Goal: Task Accomplishment & Management: Manage account settings

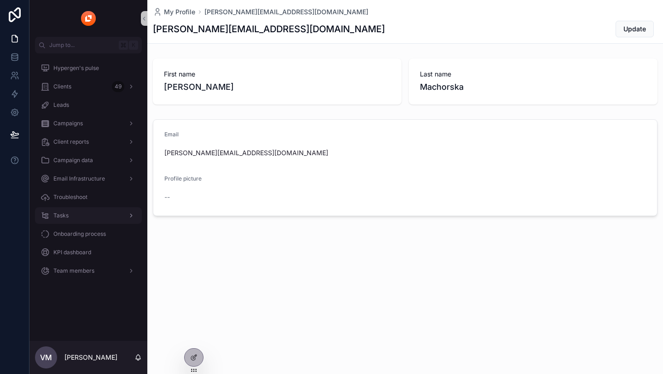
click at [75, 214] on div "Tasks" at bounding box center [89, 215] width 96 height 15
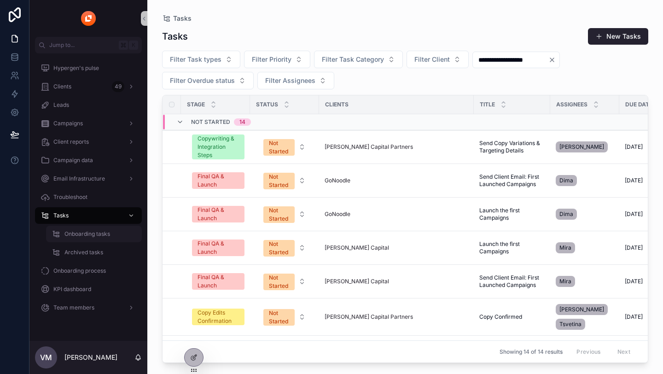
click at [72, 236] on span "Onboarding tasks" at bounding box center [87, 233] width 46 height 7
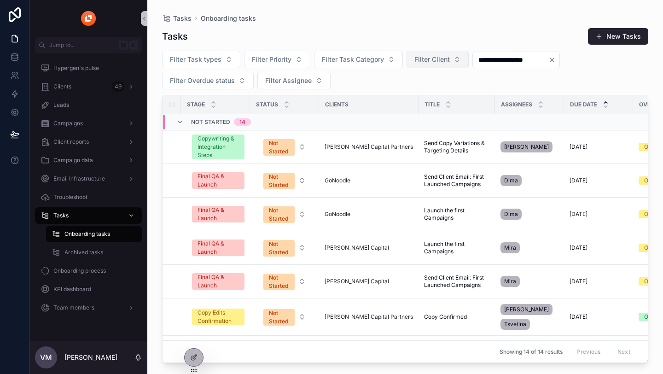
click at [412, 58] on button "Filter Client" at bounding box center [438, 59] width 62 height 17
click at [418, 76] on input "**" at bounding box center [442, 78] width 92 height 17
type input "**"
click at [420, 96] on span "[PERSON_NAME] Capital Partners" at bounding box center [431, 96] width 92 height 9
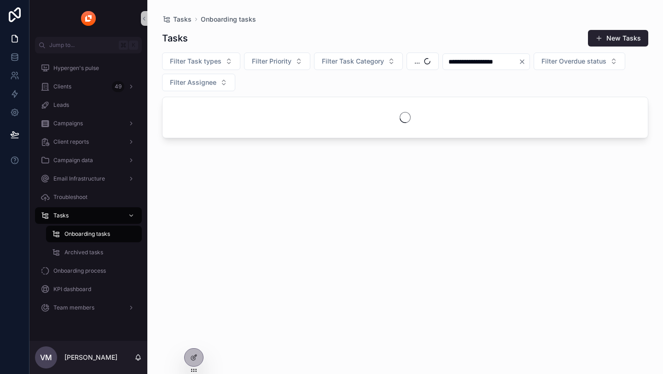
click at [518, 62] on input "**********" at bounding box center [481, 61] width 76 height 13
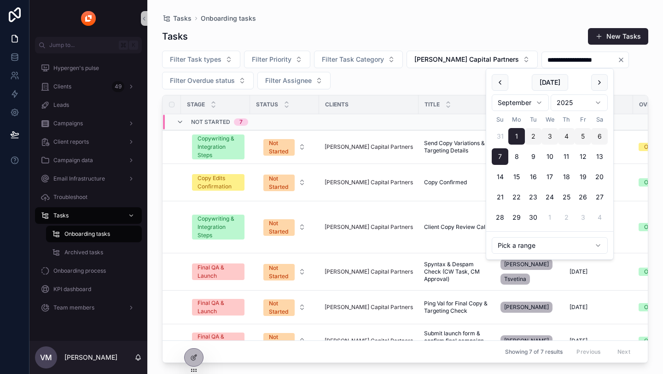
click at [504, 44] on div "Tasks New Tasks" at bounding box center [405, 36] width 486 height 17
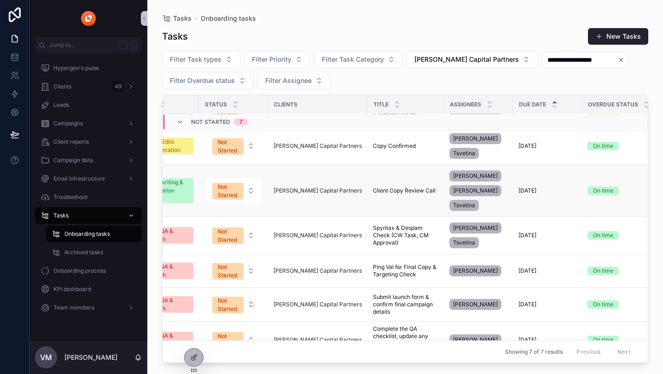
scroll to position [36, 0]
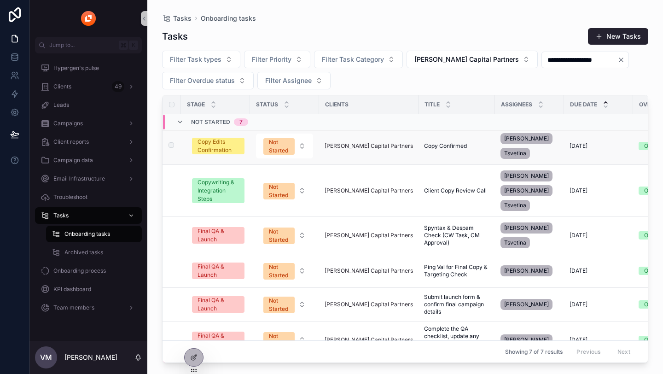
click at [518, 140] on span "[PERSON_NAME]" at bounding box center [526, 138] width 45 height 7
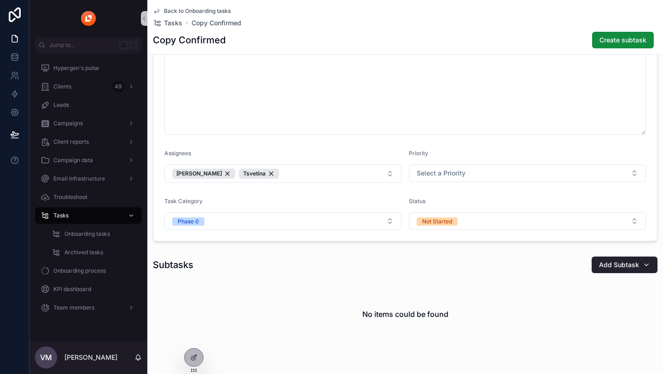
scroll to position [164, 0]
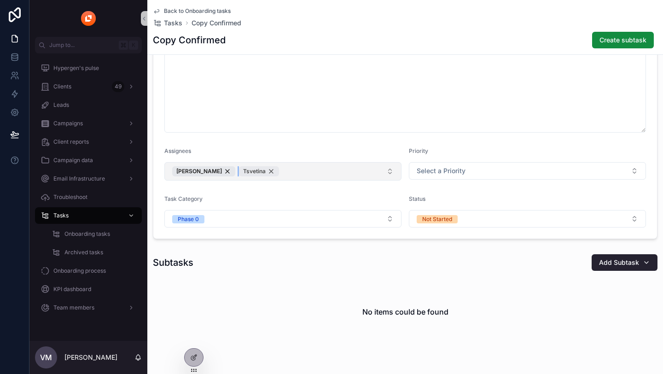
click at [251, 172] on div "Tsvetina" at bounding box center [259, 171] width 40 height 10
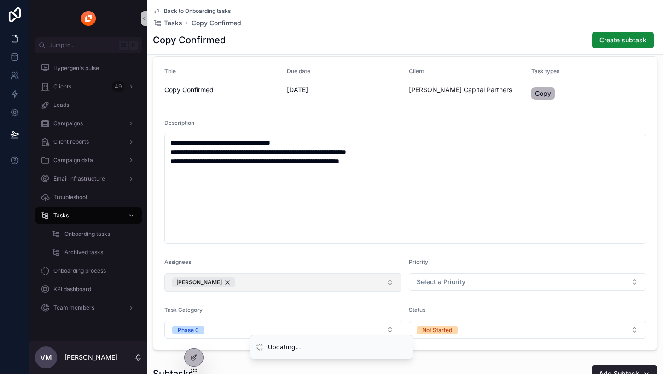
scroll to position [0, 0]
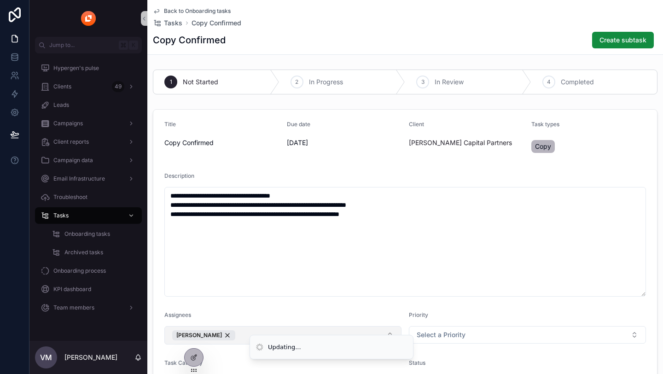
click at [158, 12] on icon "scrollable content" at bounding box center [156, 12] width 5 height 4
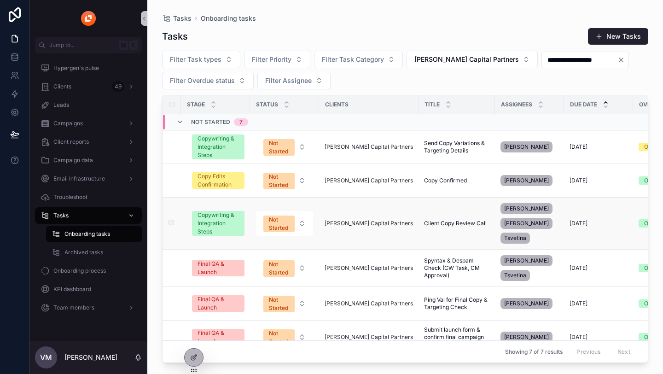
click at [362, 241] on td "[PERSON_NAME] Capital Partners" at bounding box center [368, 223] width 99 height 52
click at [500, 240] on div "Tsvetina" at bounding box center [514, 237] width 29 height 11
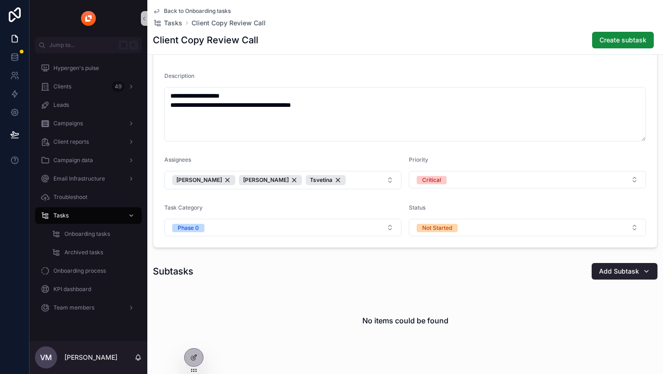
scroll to position [144, 0]
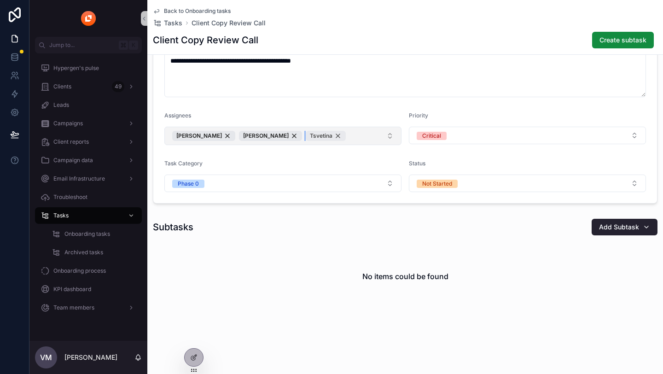
click at [306, 133] on div "Tsvetina" at bounding box center [326, 136] width 40 height 10
click at [158, 12] on icon "scrollable content" at bounding box center [156, 12] width 5 height 4
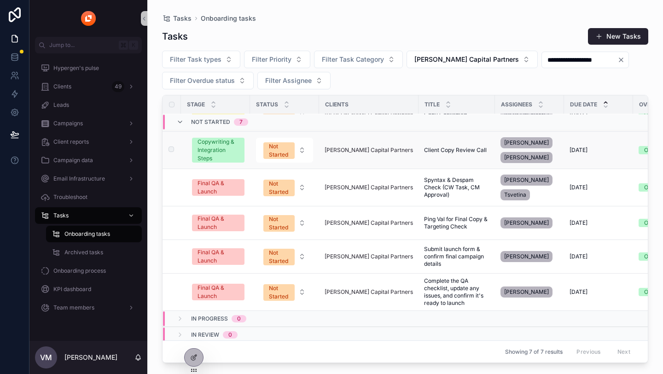
scroll to position [80, 0]
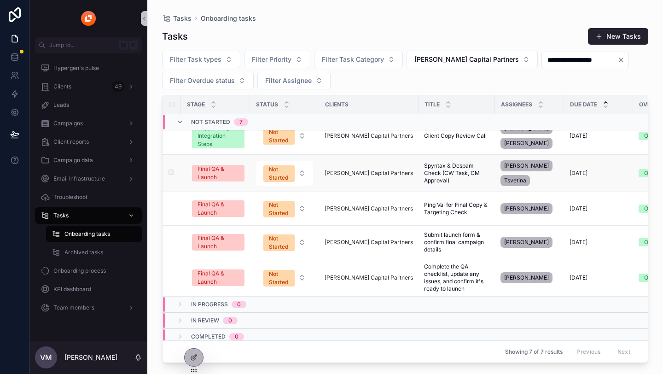
click at [500, 174] on div "[PERSON_NAME]" at bounding box center [529, 172] width 58 height 29
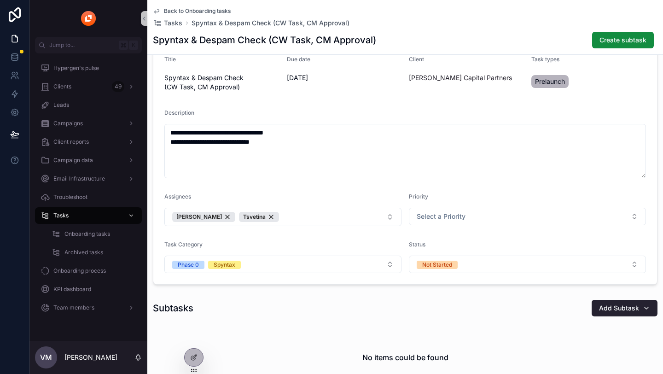
scroll to position [65, 0]
click at [255, 215] on div "Tsvetina" at bounding box center [259, 216] width 40 height 10
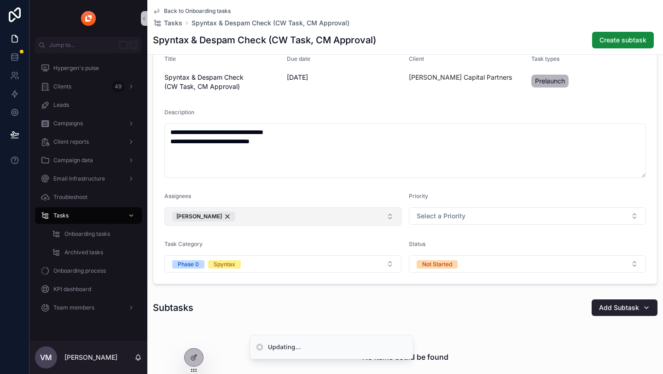
click at [157, 14] on icon "scrollable content" at bounding box center [156, 10] width 7 height 7
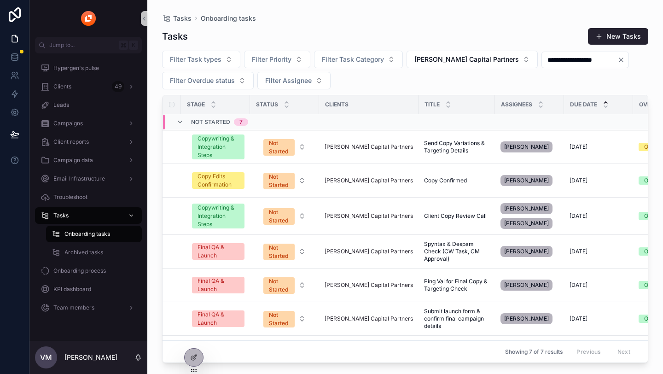
click at [617, 61] on icon "Clear" at bounding box center [620, 59] width 7 height 7
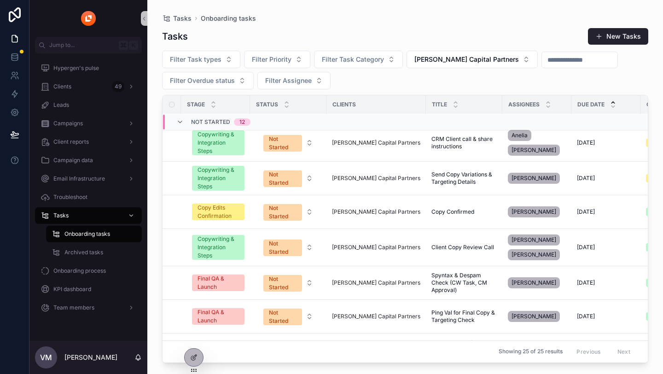
scroll to position [5, 0]
